Goal: Check status

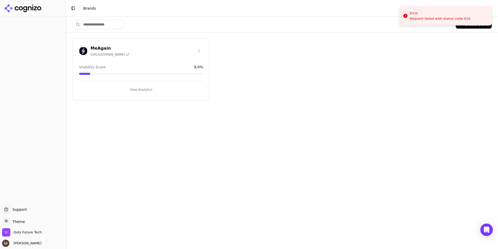
click at [160, 39] on div "MeAgain [URL][DOMAIN_NAME] Visibility Score 9.0 % View Analytics" at bounding box center [141, 70] width 137 height 62
click at [156, 42] on div "MeAgain [URL][DOMAIN_NAME] Visibility Score 9.0 % View Analytics" at bounding box center [141, 70] width 137 height 62
click at [98, 47] on h3 "MeAgain" at bounding box center [110, 48] width 39 height 6
